Goal: Navigation & Orientation: Find specific page/section

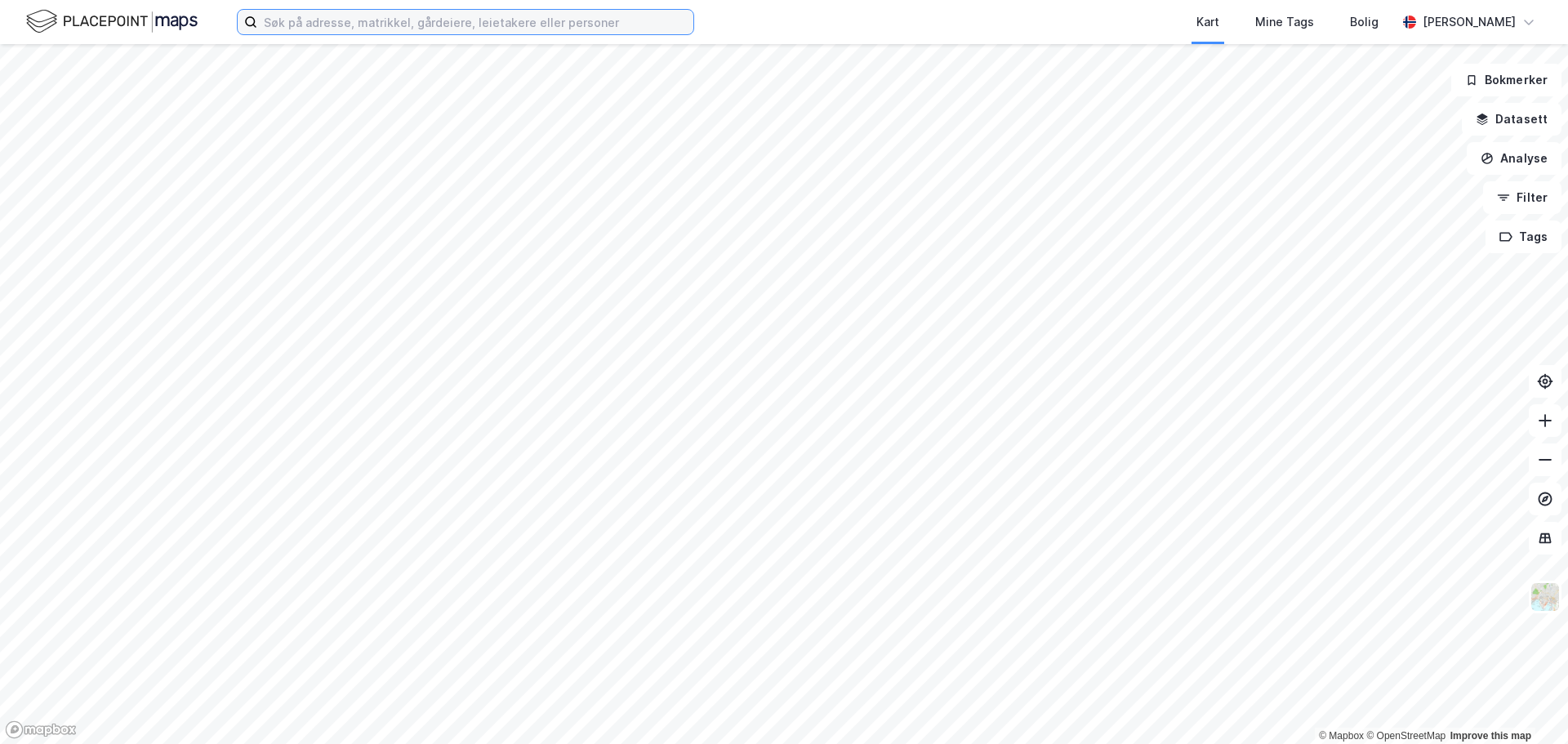
click at [295, 29] on input at bounding box center [476, 22] width 436 height 24
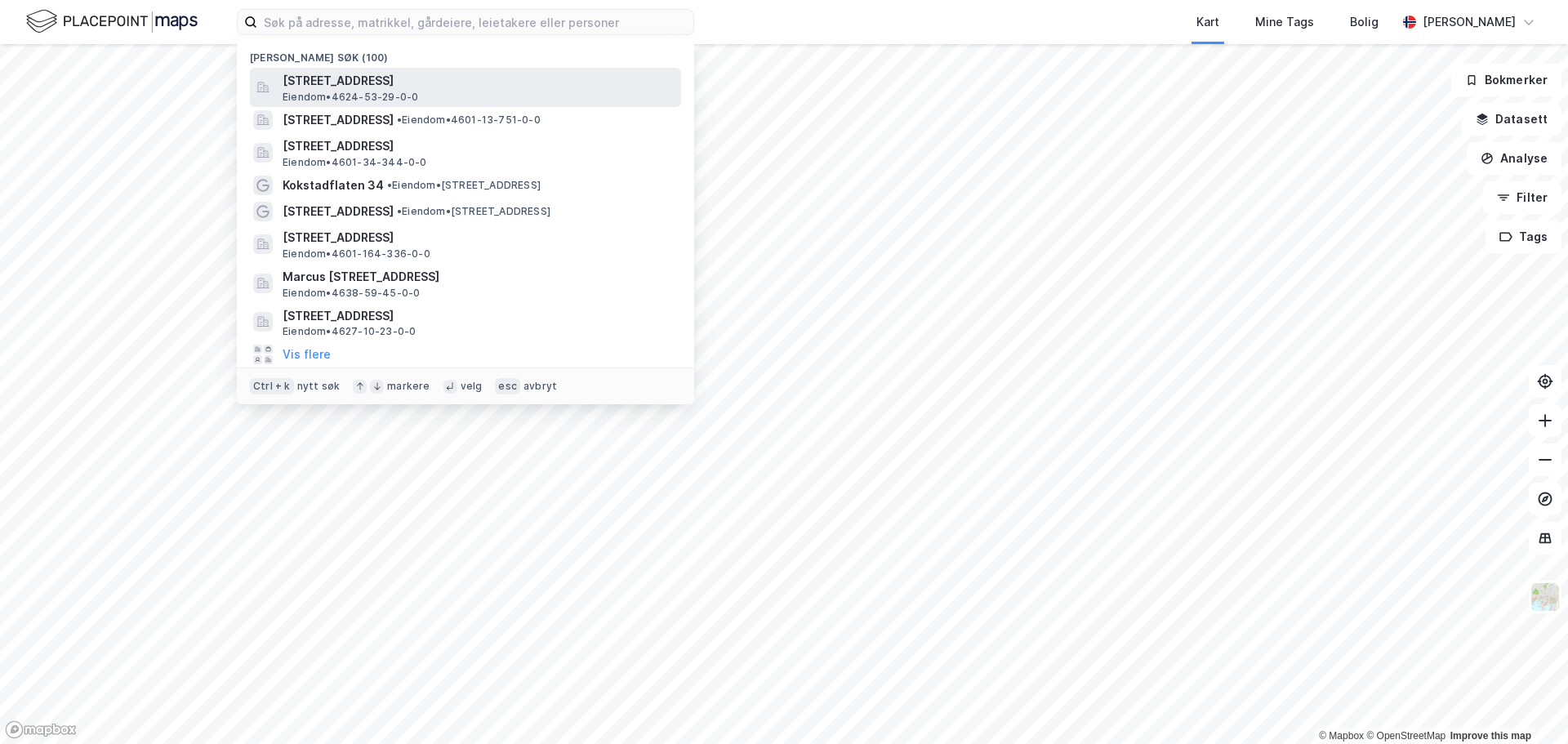
click at [316, 85] on span "[STREET_ADDRESS]" at bounding box center [479, 80] width 392 height 19
